Goal: Task Accomplishment & Management: Manage account settings

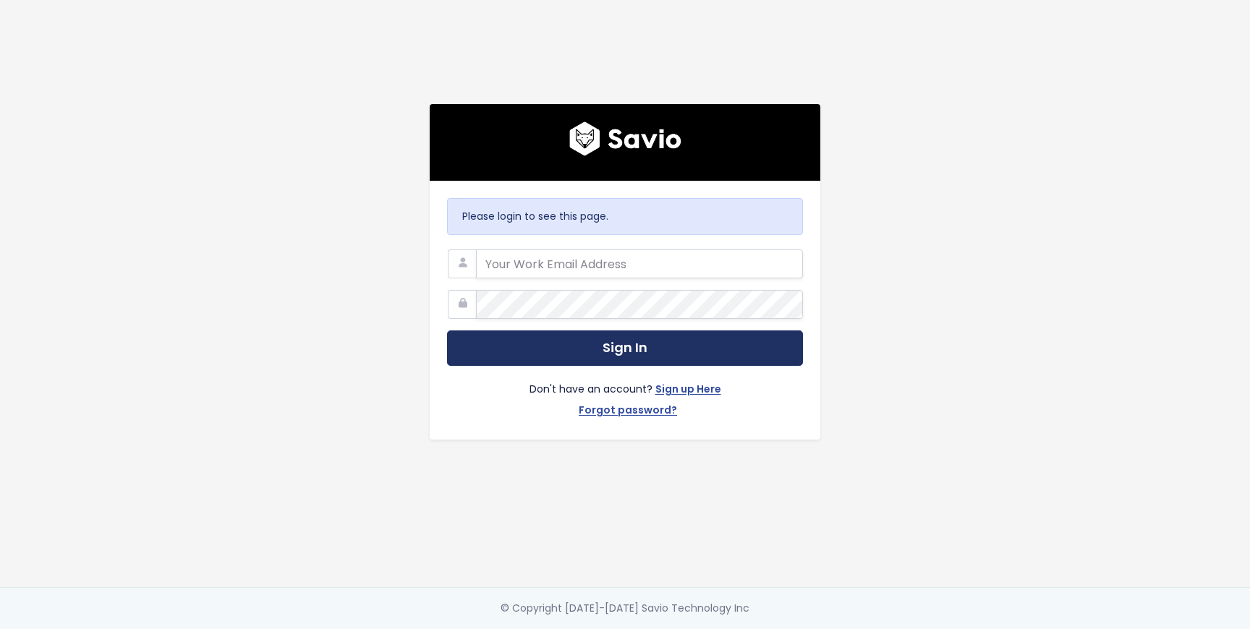
type input "[DOMAIN_NAME][EMAIL_ADDRESS][DOMAIN_NAME]"
click at [709, 336] on button "Sign In" at bounding box center [625, 347] width 356 height 35
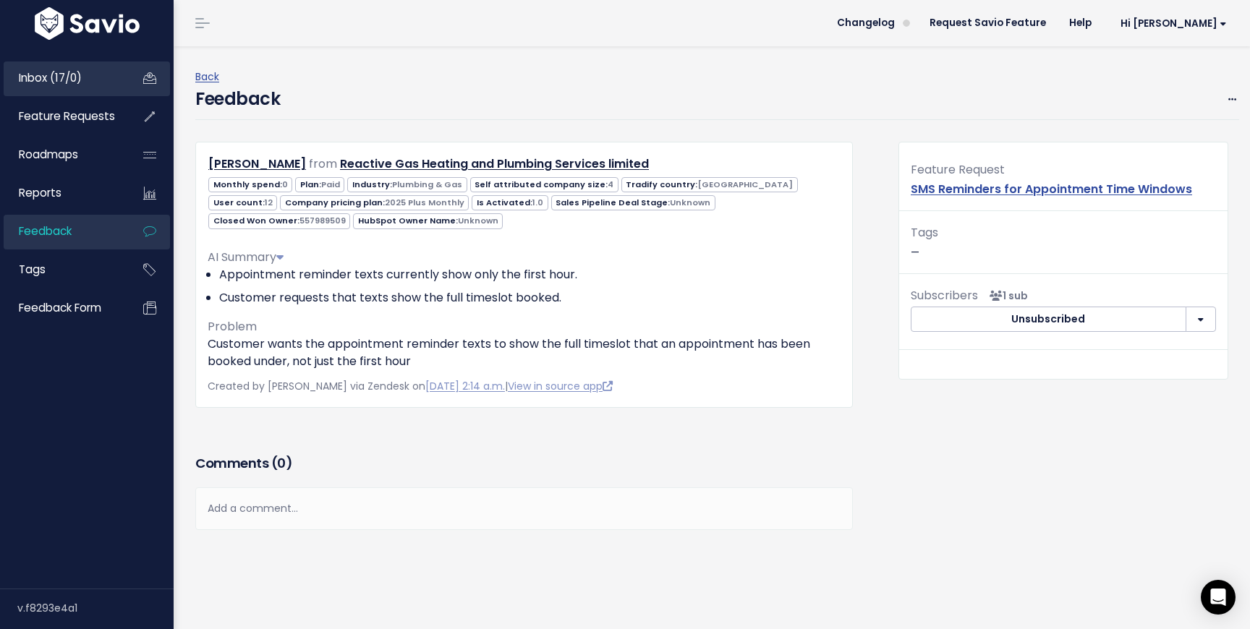
click at [92, 86] on link "Inbox (17/0)" at bounding box center [62, 77] width 116 height 33
